Goal: Information Seeking & Learning: Understand process/instructions

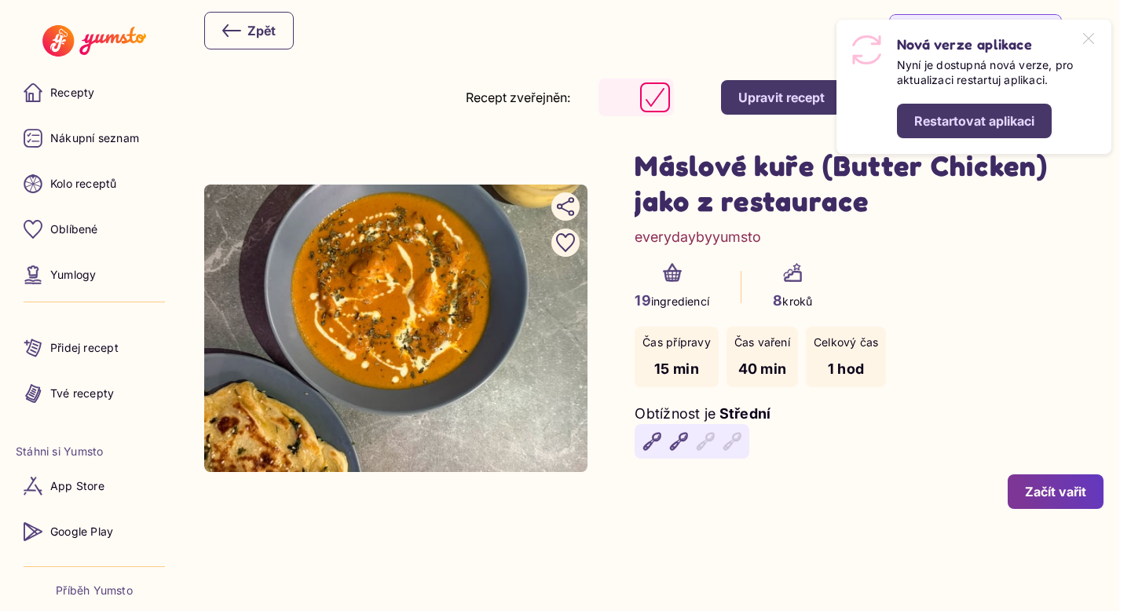
click at [942, 129] on div "Restartovat aplikaci" at bounding box center [974, 120] width 120 height 17
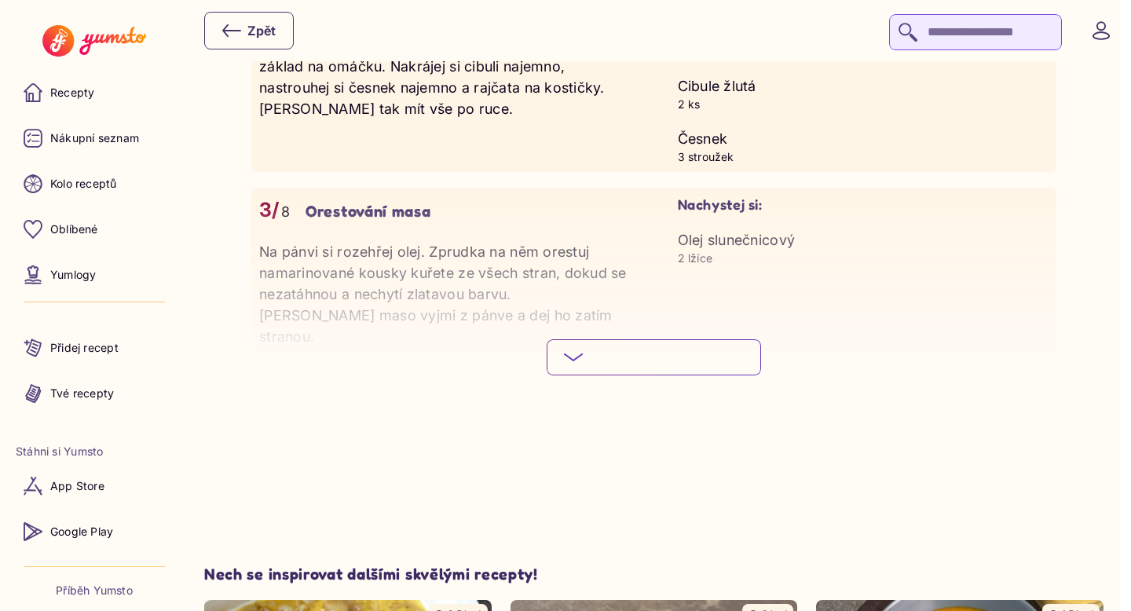
scroll to position [2550, 0]
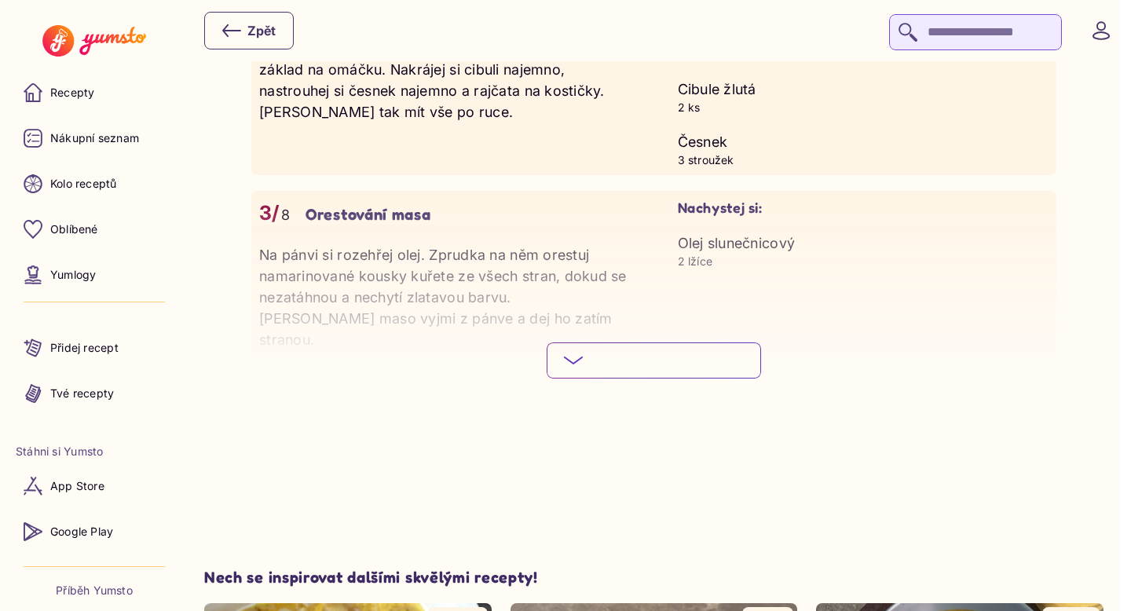
click at [736, 352] on span "Podívej se na celý postup" at bounding box center [666, 360] width 155 height 16
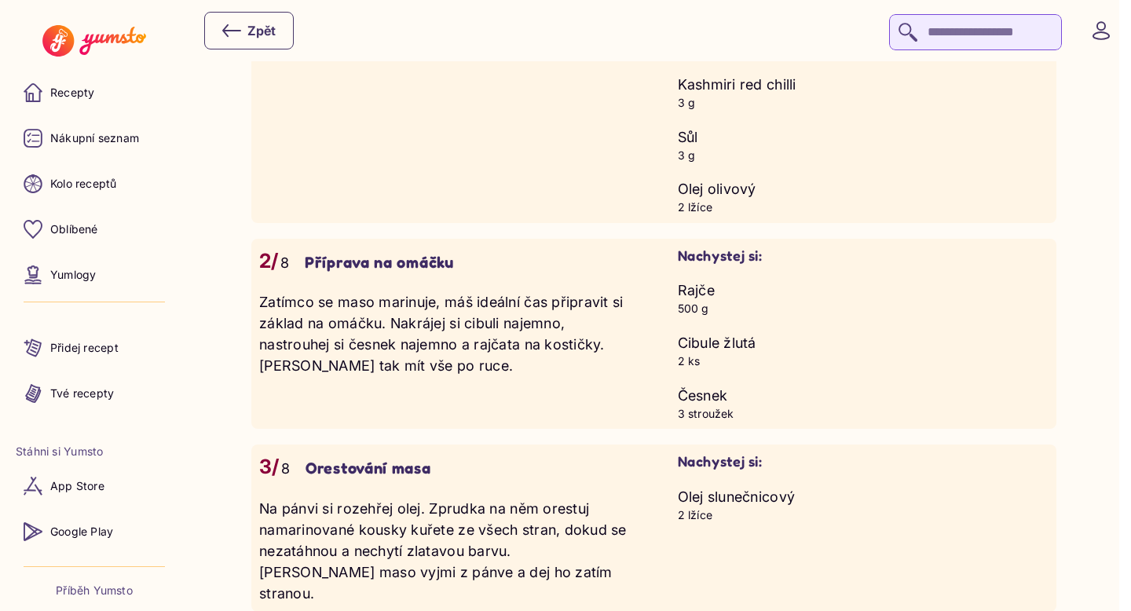
scroll to position [1075, 0]
